Goal: Task Accomplishment & Management: Manage account settings

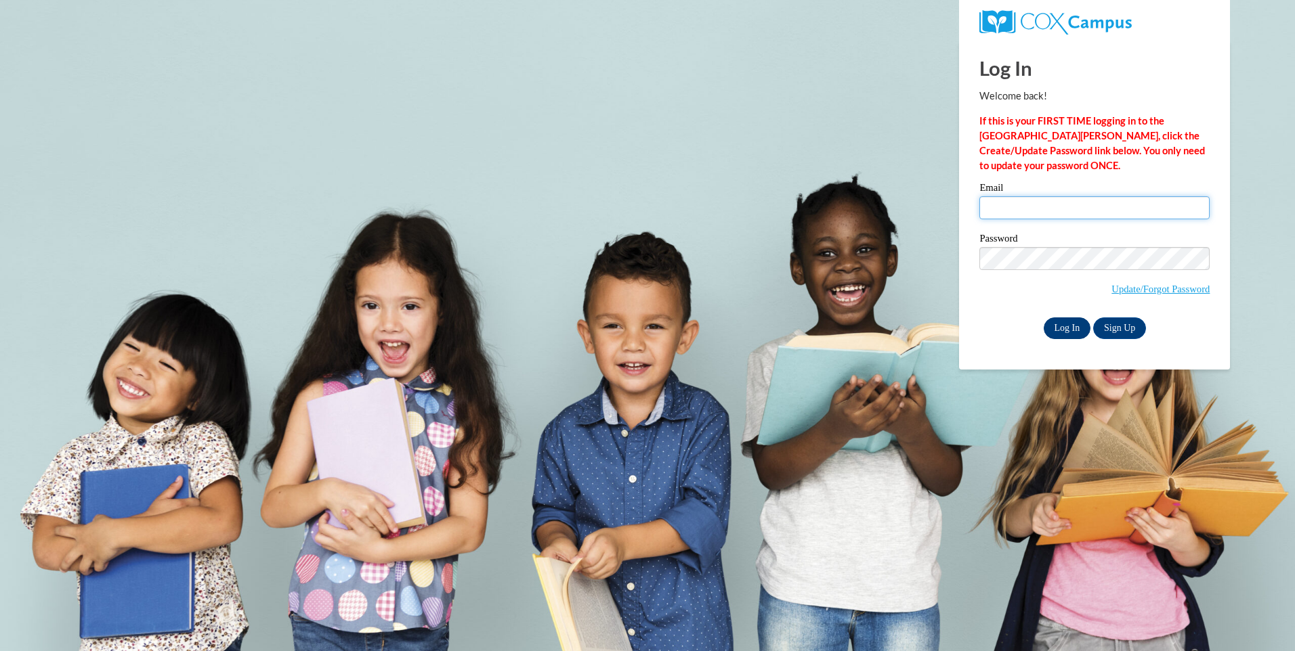
type input "[EMAIL_ADDRESS][DOMAIN_NAME]"
click at [1074, 322] on input "Log In" at bounding box center [1066, 329] width 47 height 22
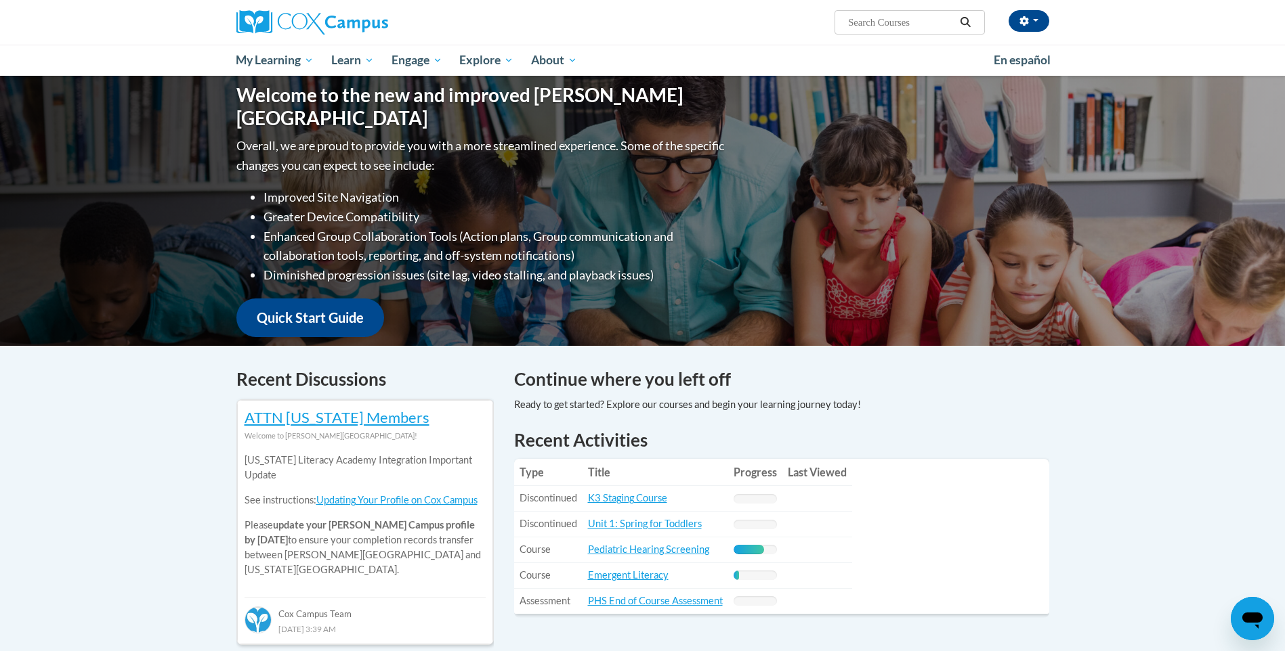
scroll to position [135, 0]
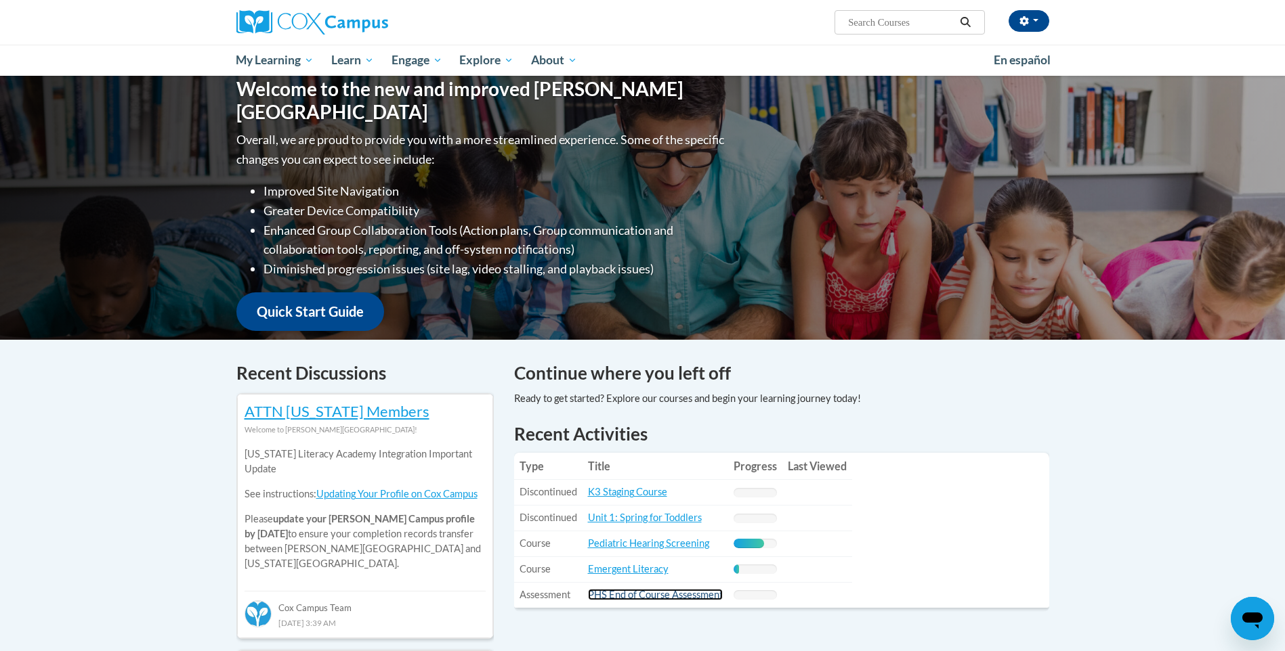
click at [639, 594] on link "PHS End of Course Assessment" at bounding box center [655, 595] width 135 height 12
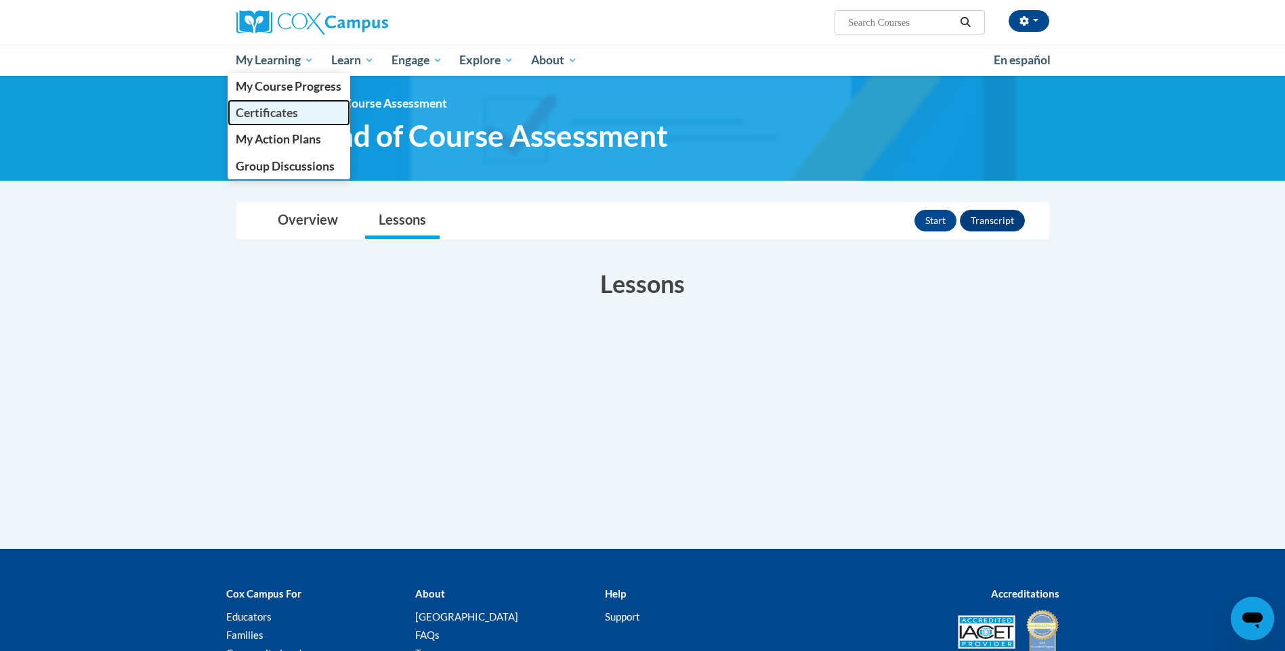
click at [279, 111] on span "Certificates" at bounding box center [267, 113] width 62 height 14
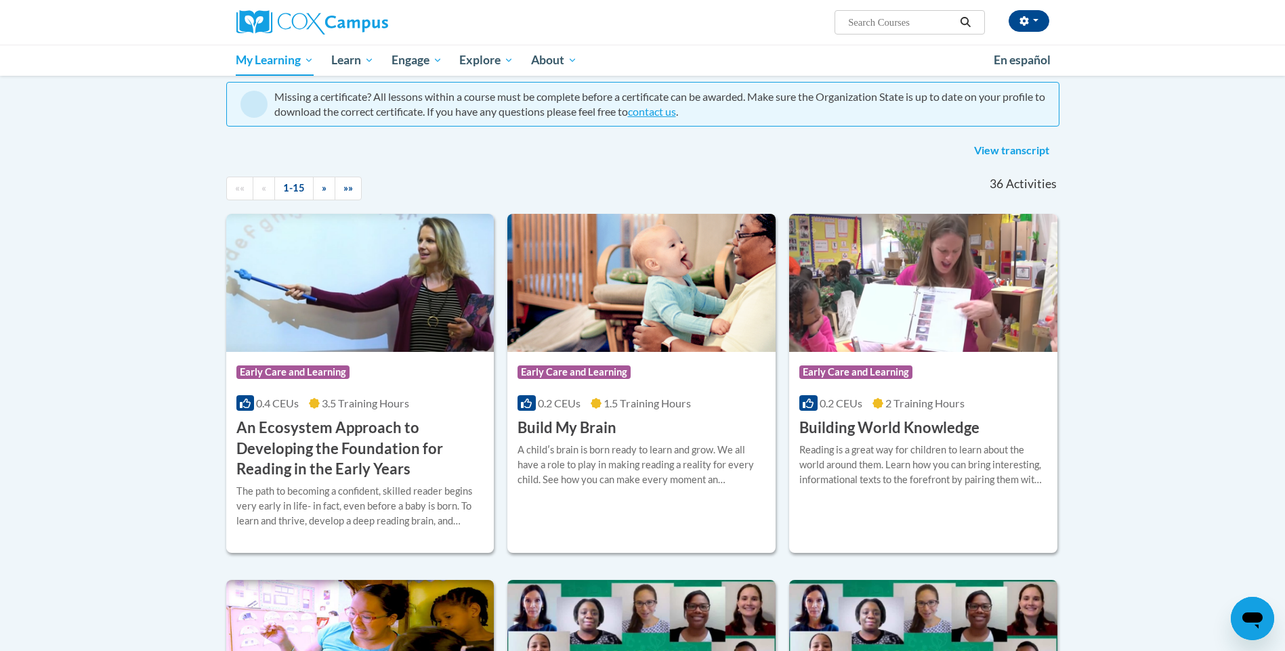
scroll to position [135, 0]
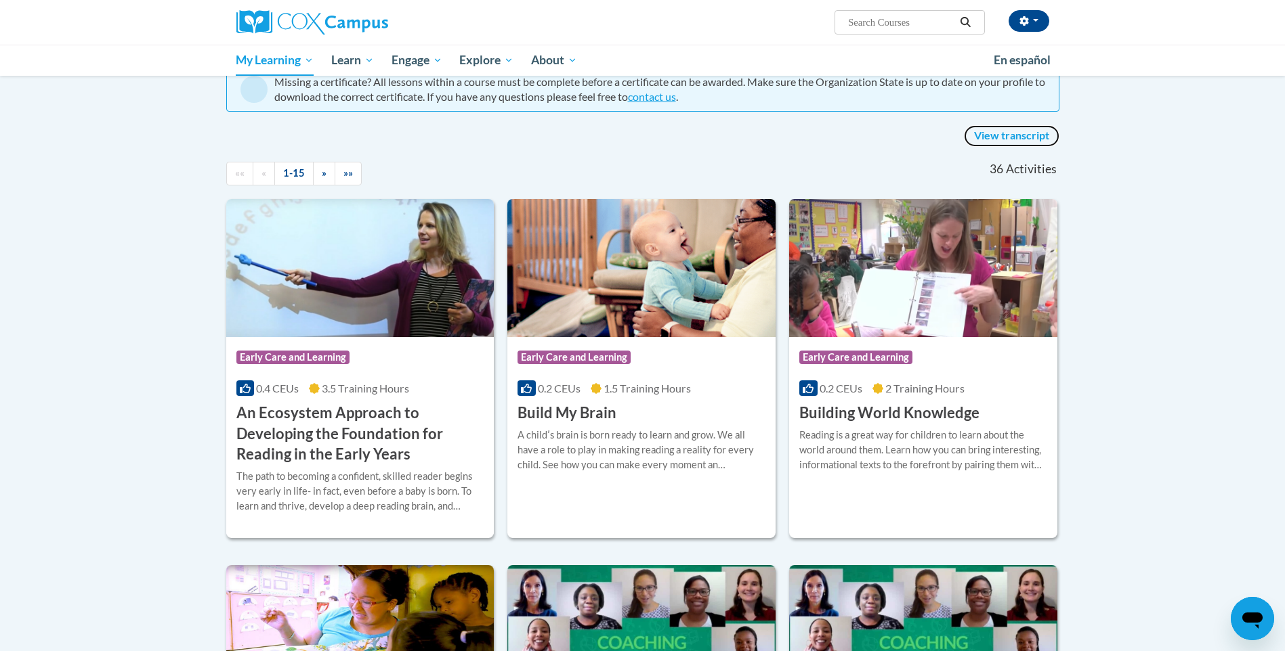
click at [1013, 138] on link "View transcript" at bounding box center [1011, 136] width 95 height 22
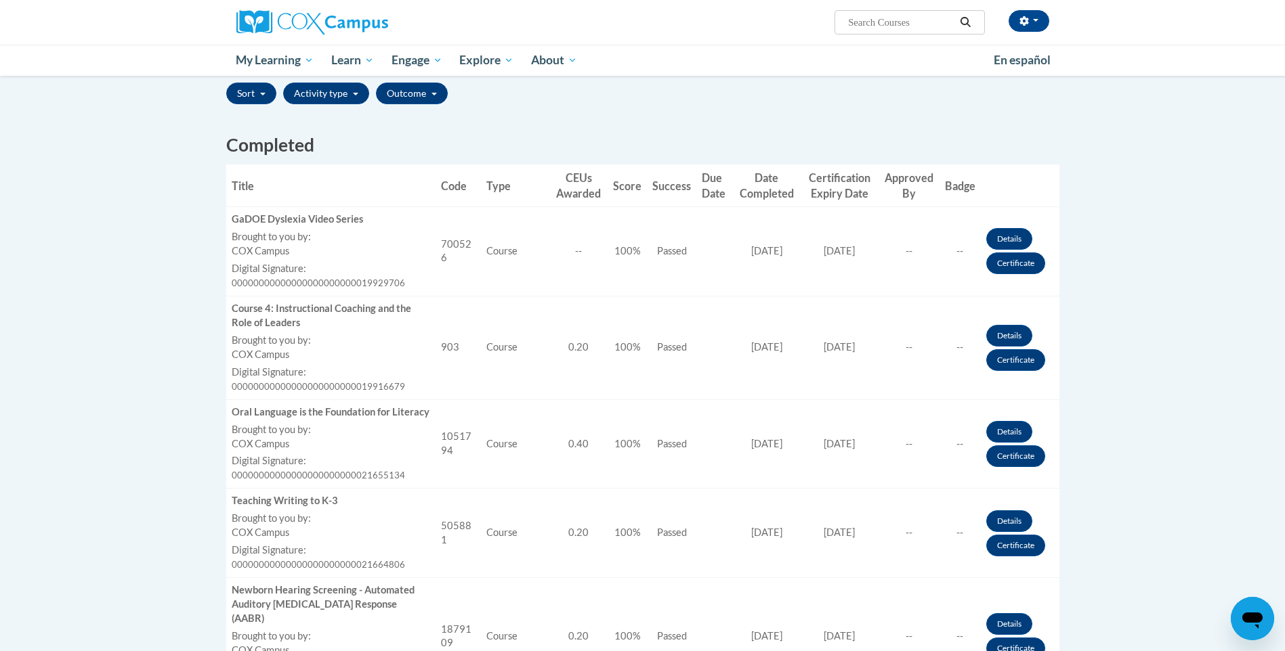
scroll to position [406, 0]
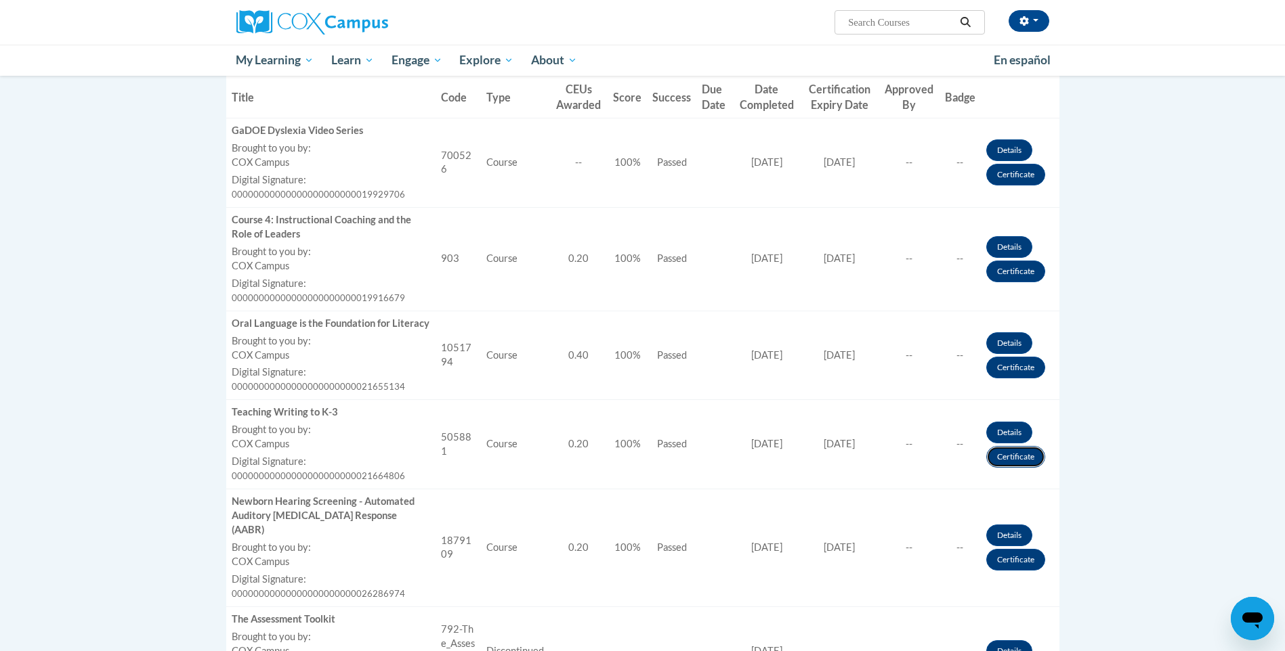
click at [1008, 454] on link "Certificate" at bounding box center [1015, 457] width 59 height 22
click at [1002, 455] on link "Certificate" at bounding box center [1015, 457] width 59 height 22
click at [1031, 372] on link "Certificate" at bounding box center [1015, 368] width 59 height 22
click at [1011, 364] on link "Certificate" at bounding box center [1015, 368] width 59 height 22
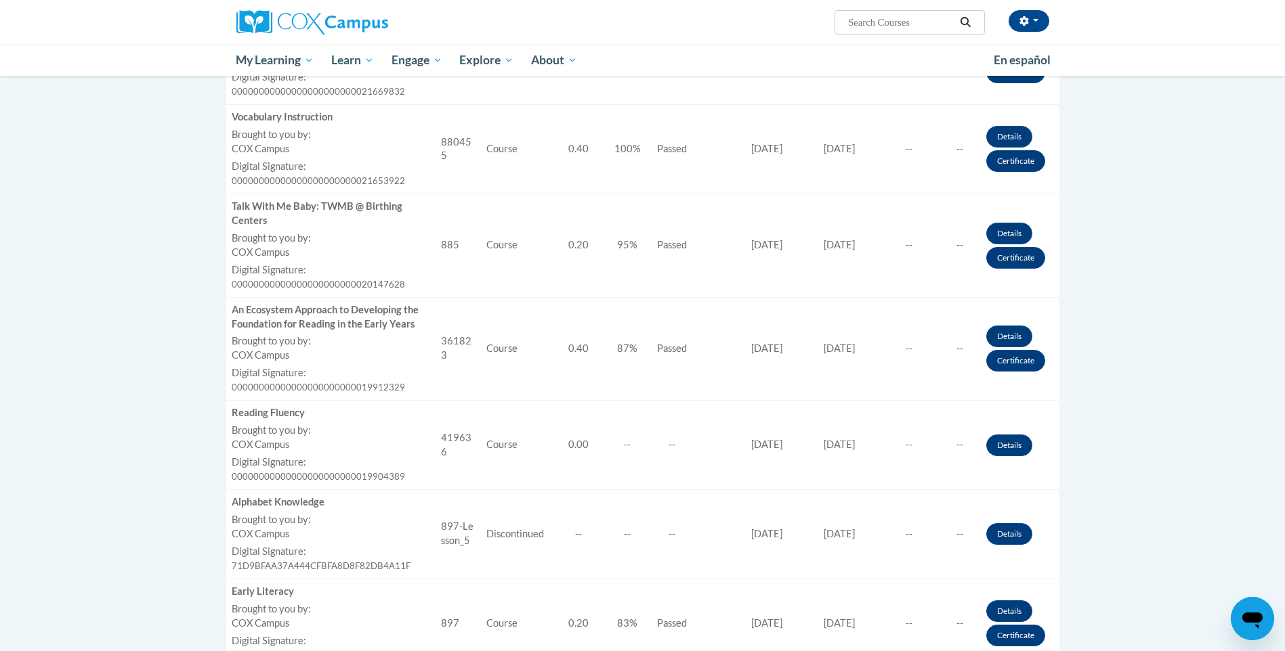
scroll to position [1964, 0]
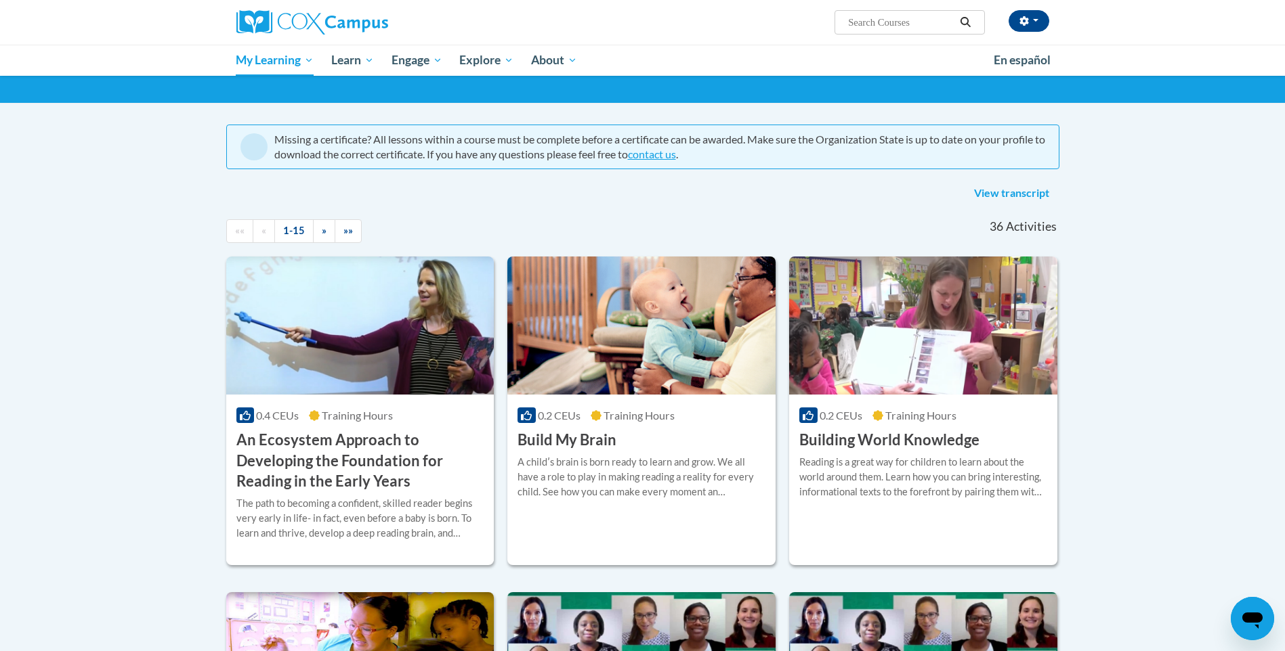
scroll to position [38, 0]
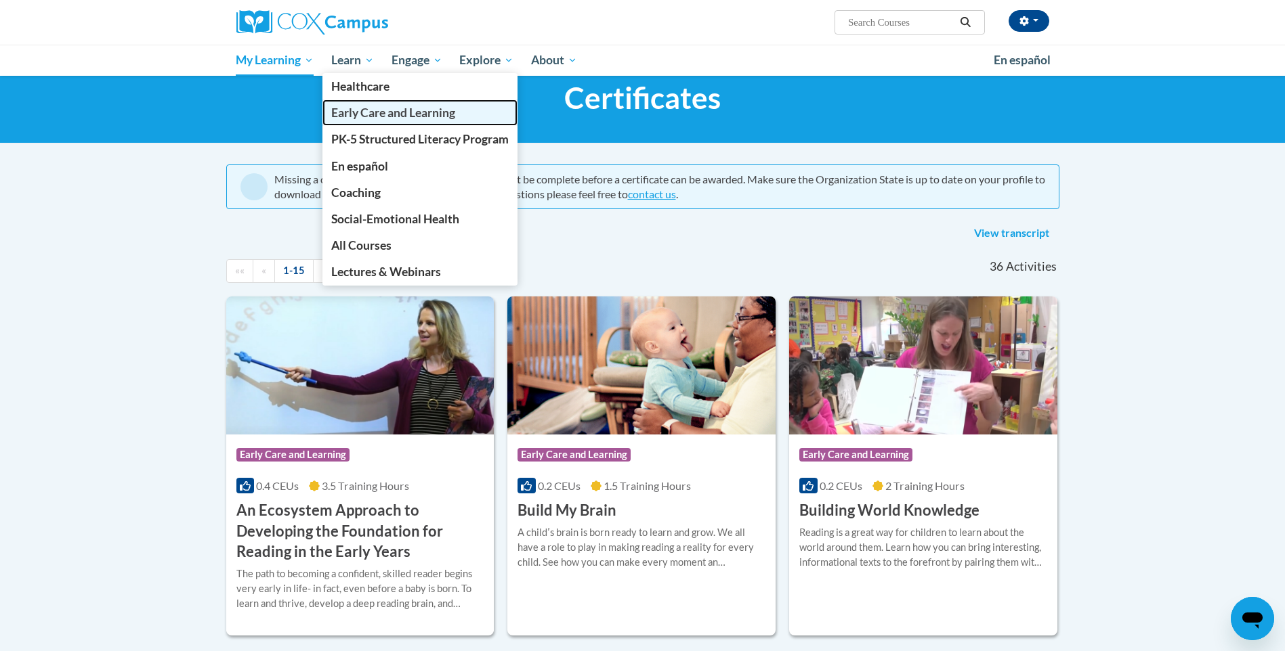
click at [395, 111] on span "Early Care and Learning" at bounding box center [393, 113] width 124 height 14
